Goal: Task Accomplishment & Management: Use online tool/utility

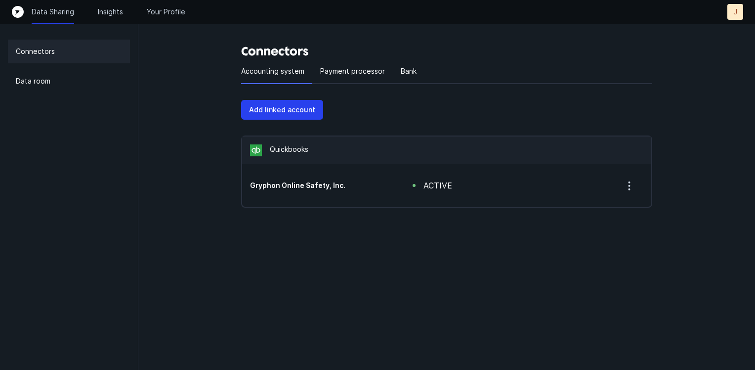
click at [376, 186] on h5 "Gryphon Online Safety, Inc." at bounding box center [315, 185] width 131 height 10
click at [629, 183] on icon "button" at bounding box center [629, 185] width 12 height 12
click at [407, 173] on div "Gryphon Online Safety, Inc. active Remove" at bounding box center [446, 185] width 409 height 43
click at [294, 110] on p "Add linked account" at bounding box center [282, 110] width 66 height 12
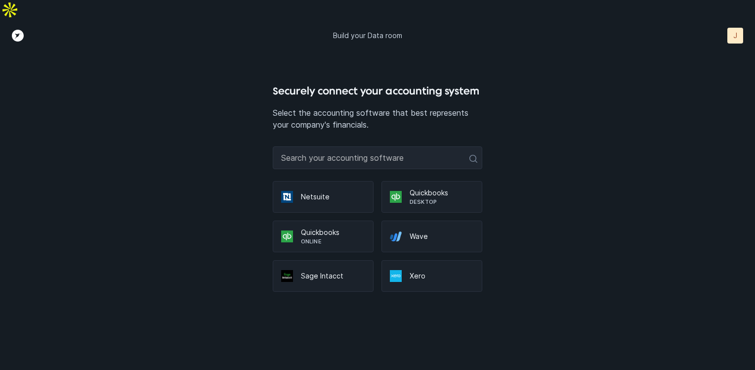
click at [428, 188] on p "Quickbooks" at bounding box center [442, 193] width 64 height 10
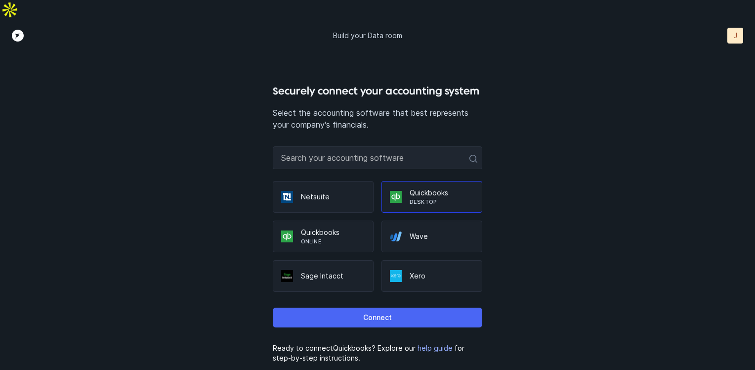
click at [377, 311] on p "Connect" at bounding box center [377, 317] width 29 height 12
